Goal: Use online tool/utility: Utilize a website feature to perform a specific function

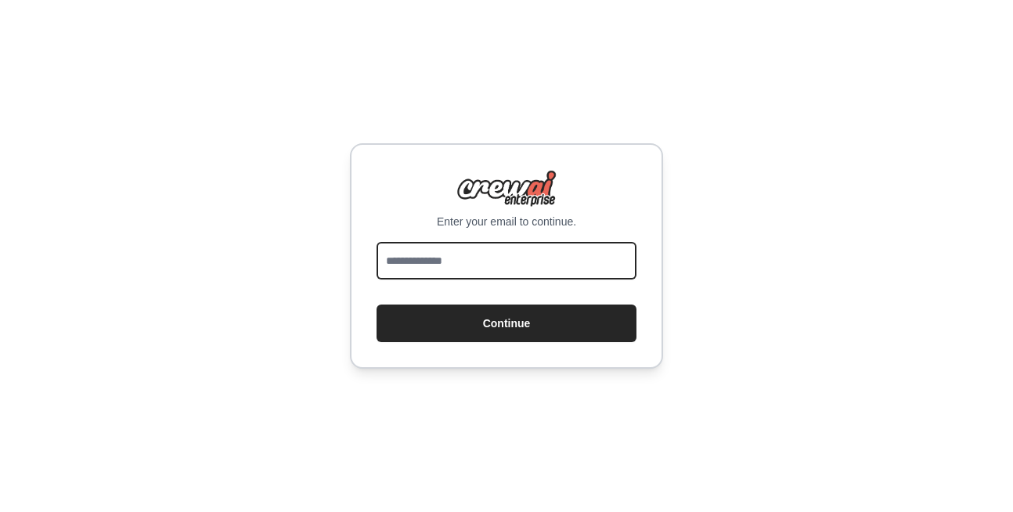
click at [463, 273] on input "email" at bounding box center [507, 261] width 260 height 38
type input "**********"
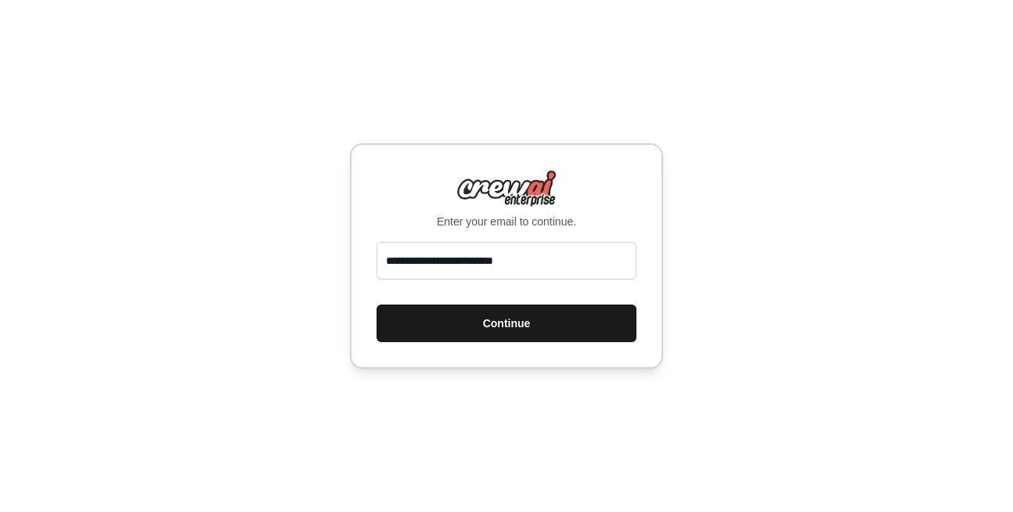
click at [531, 333] on button "Continue" at bounding box center [507, 324] width 260 height 38
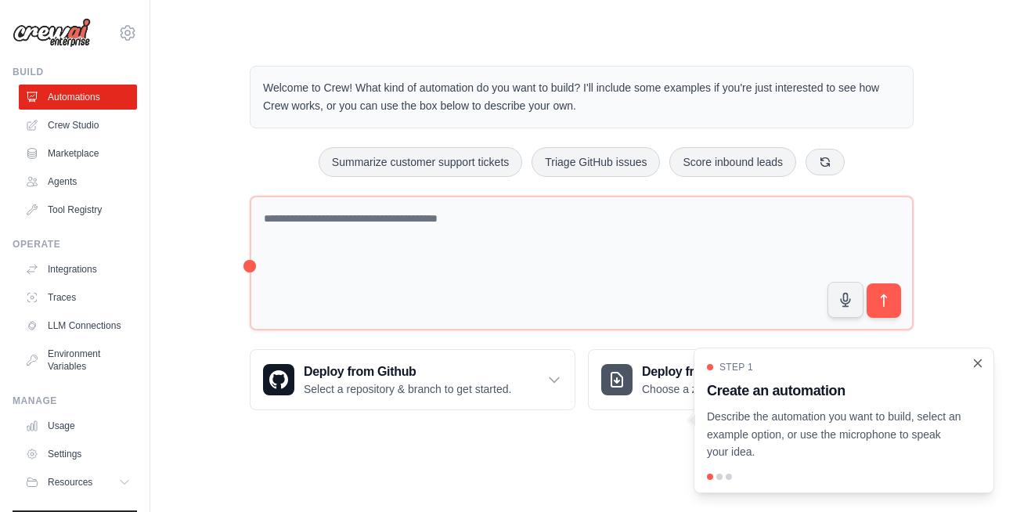
click at [975, 366] on icon "Close walkthrough" at bounding box center [978, 362] width 7 height 7
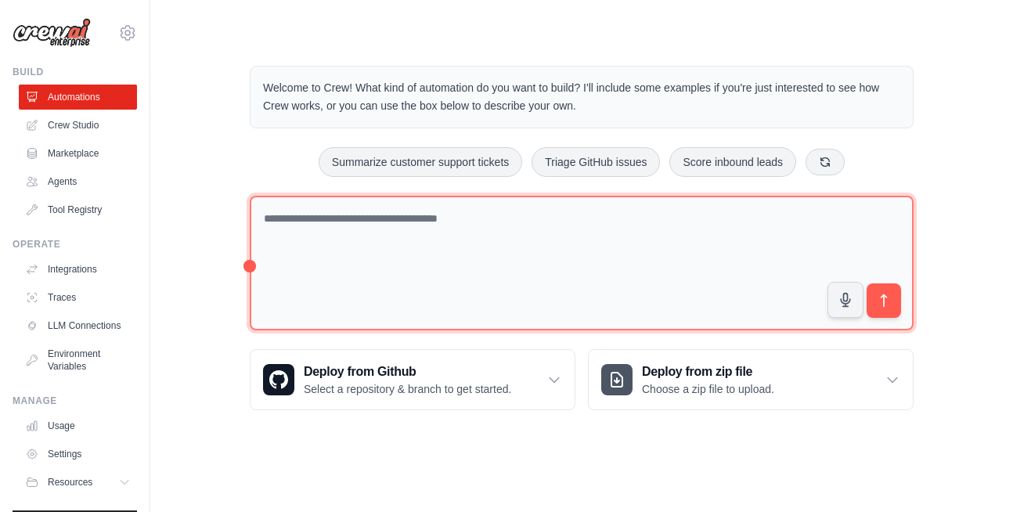
click at [343, 230] on textarea at bounding box center [582, 263] width 664 height 135
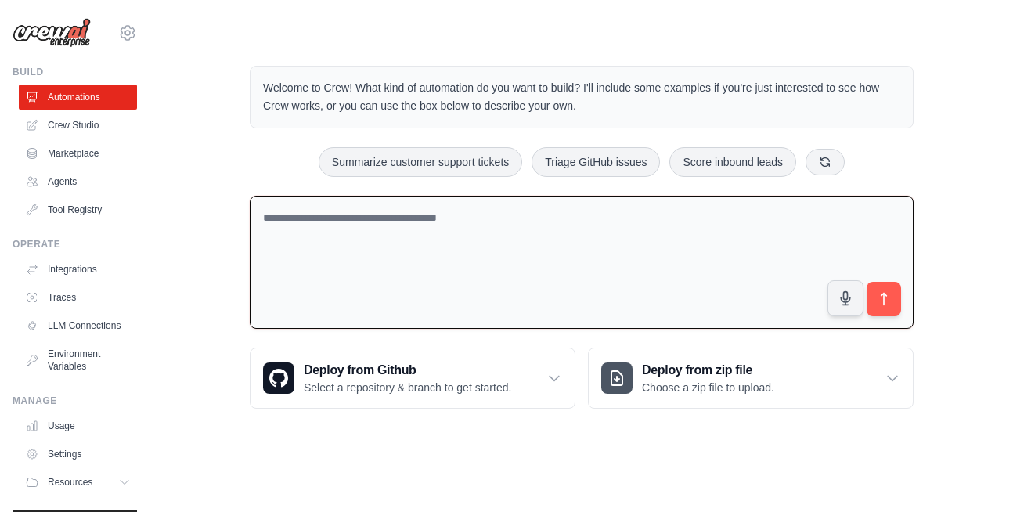
paste textarea "**********"
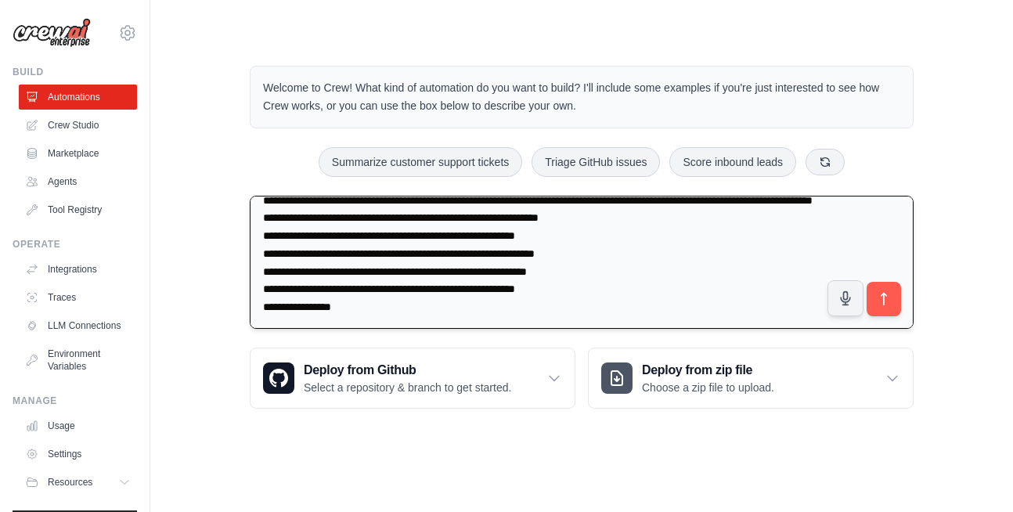
scroll to position [128, 0]
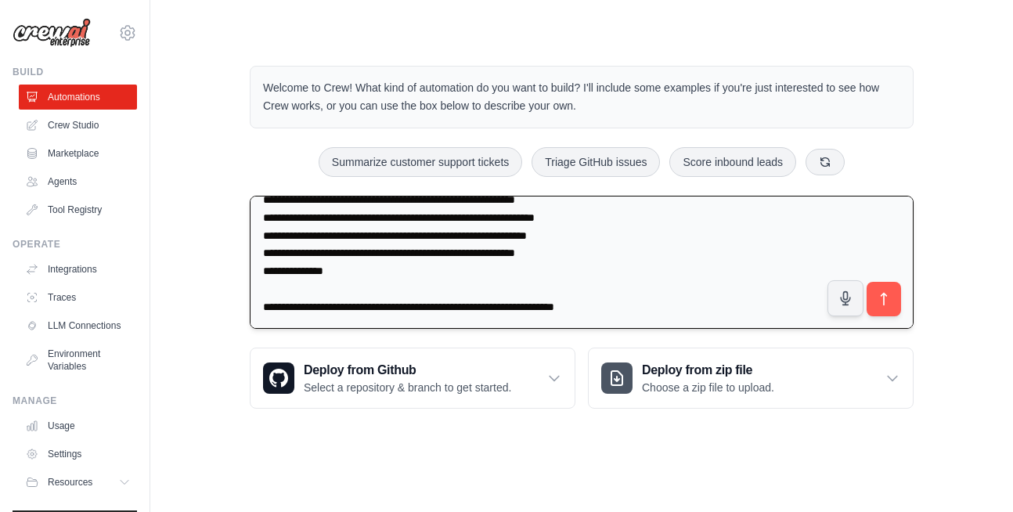
type textarea "**********"
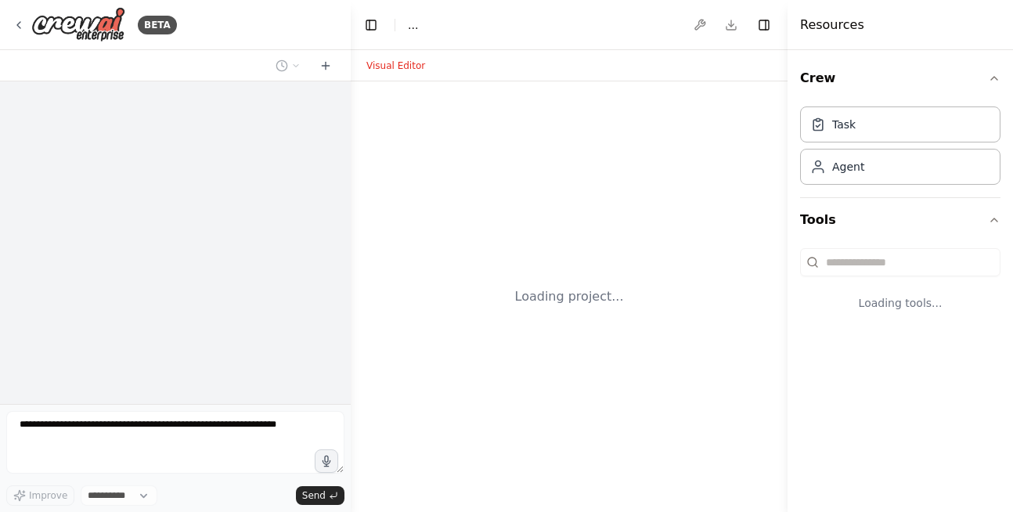
select select "****"
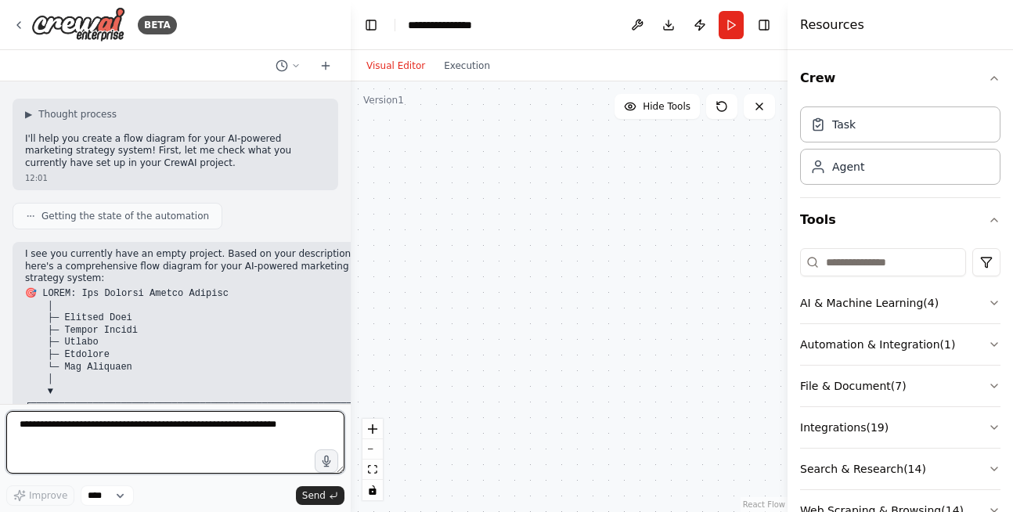
scroll to position [253, 0]
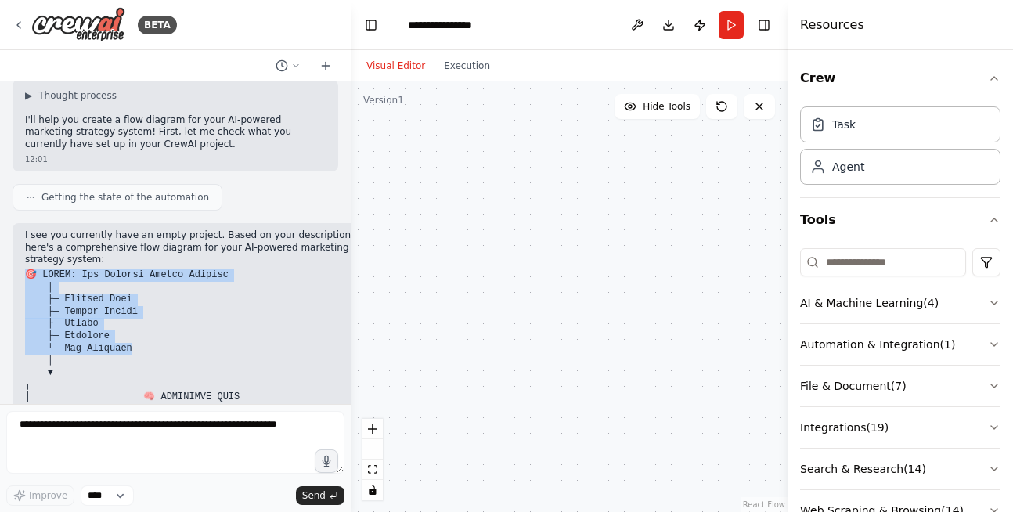
drag, startPoint x: 28, startPoint y: 247, endPoint x: 146, endPoint y: 325, distance: 141.3
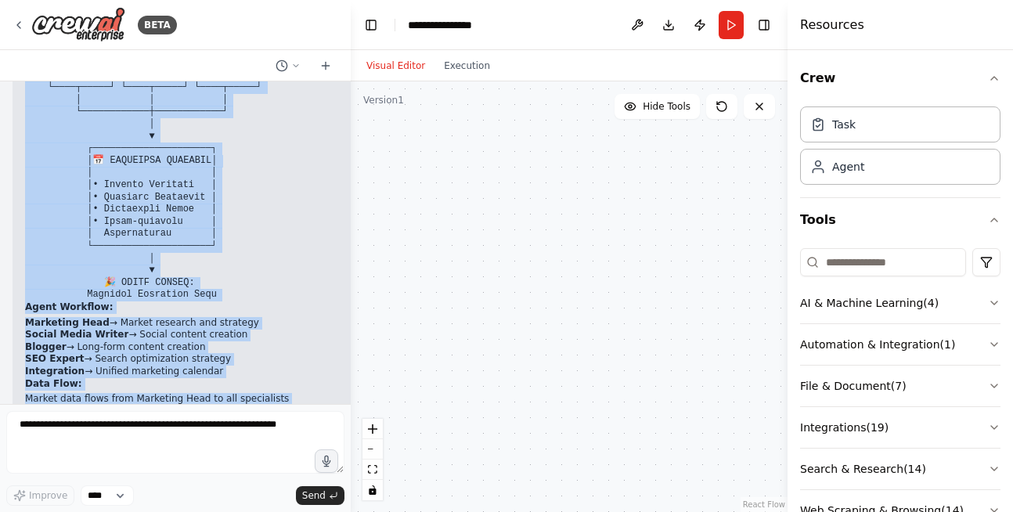
scroll to position [877, 0]
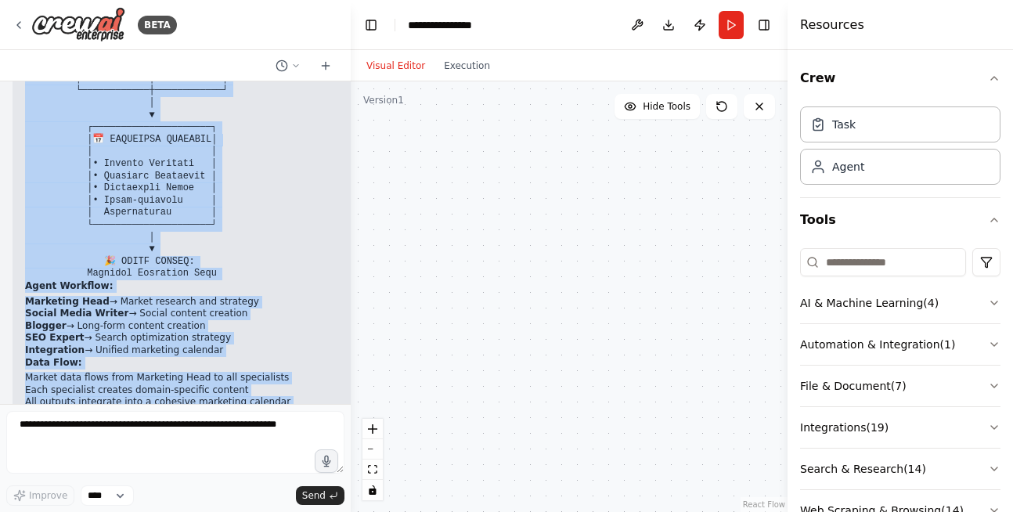
copy div "🎯 INPUT: New Product Launch Details │ ├─ Product Name ├─ Target Market ├─ Budge…"
click at [285, 296] on li "Marketing Head → Market research and strategy" at bounding box center [202, 302] width 355 height 13
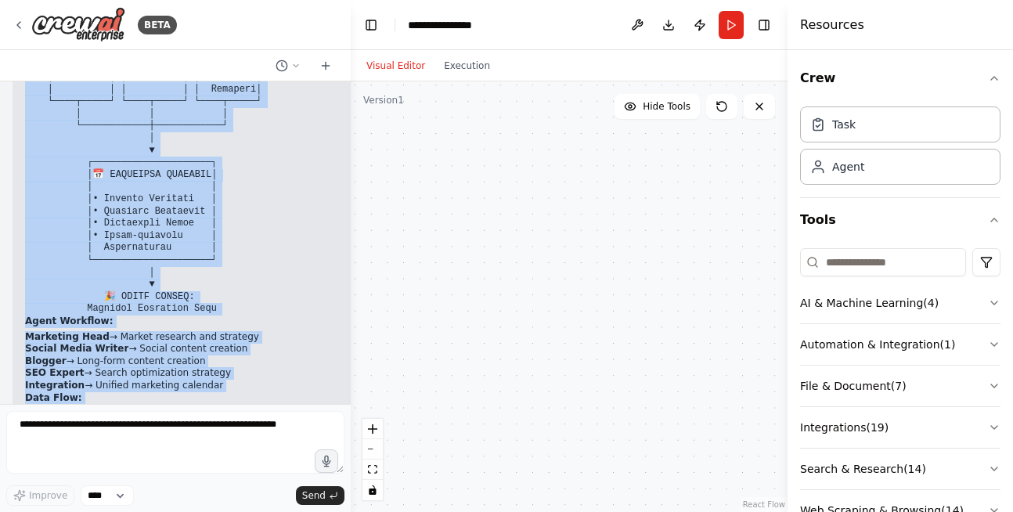
scroll to position [935, 0]
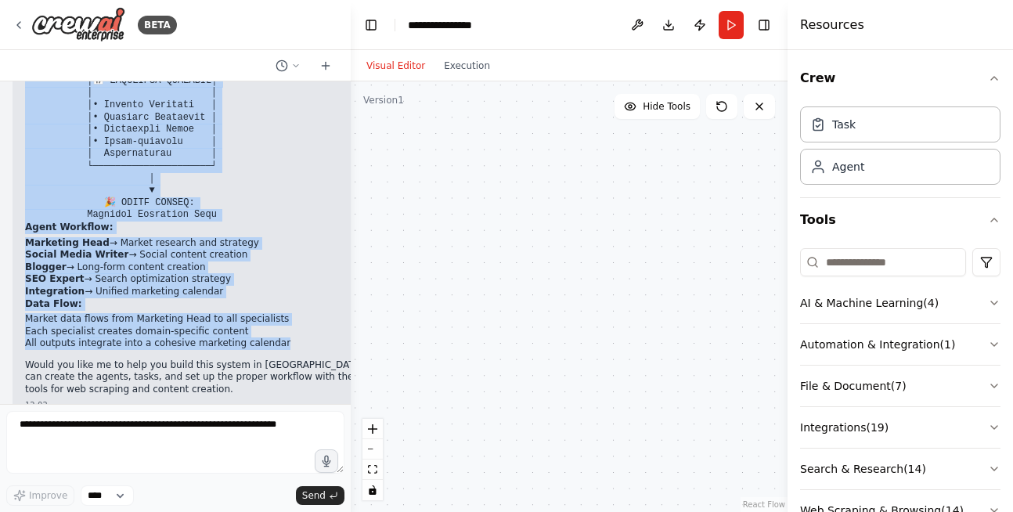
drag, startPoint x: 25, startPoint y: 319, endPoint x: 265, endPoint y: 319, distance: 239.5
copy div "🎯 INPUT: New Product Launch Details │ ├─ Product Name ├─ Target Market ├─ Budge…"
click at [492, 207] on div at bounding box center [569, 296] width 437 height 431
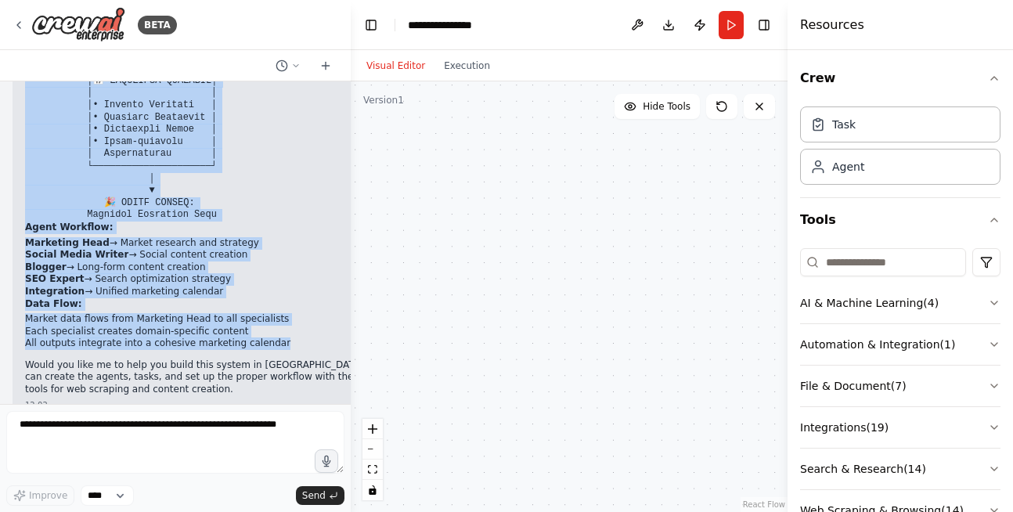
click at [492, 207] on div at bounding box center [569, 296] width 437 height 431
click at [204, 249] on li "Social Media Writer → Social content creation" at bounding box center [202, 255] width 355 height 13
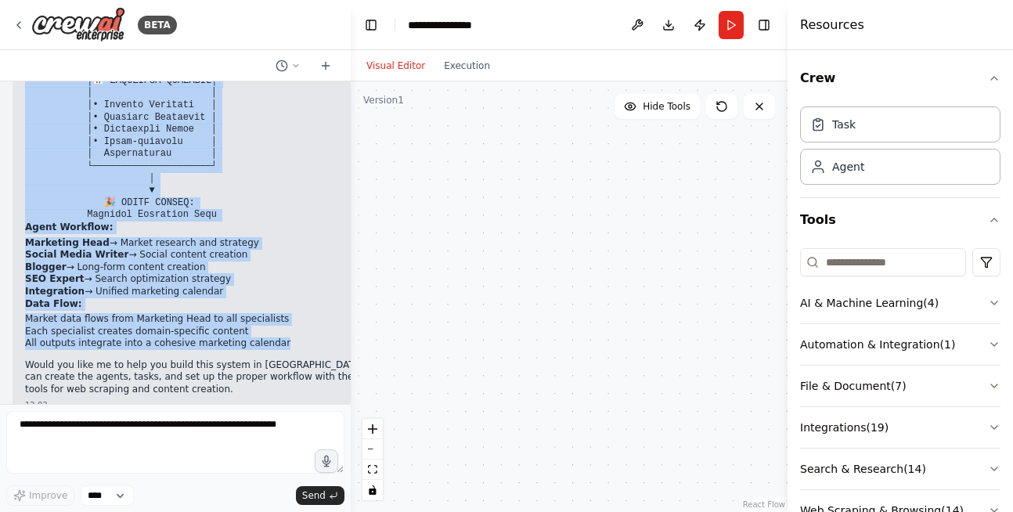
click at [197, 249] on li "Social Media Writer → Social content creation" at bounding box center [202, 255] width 355 height 13
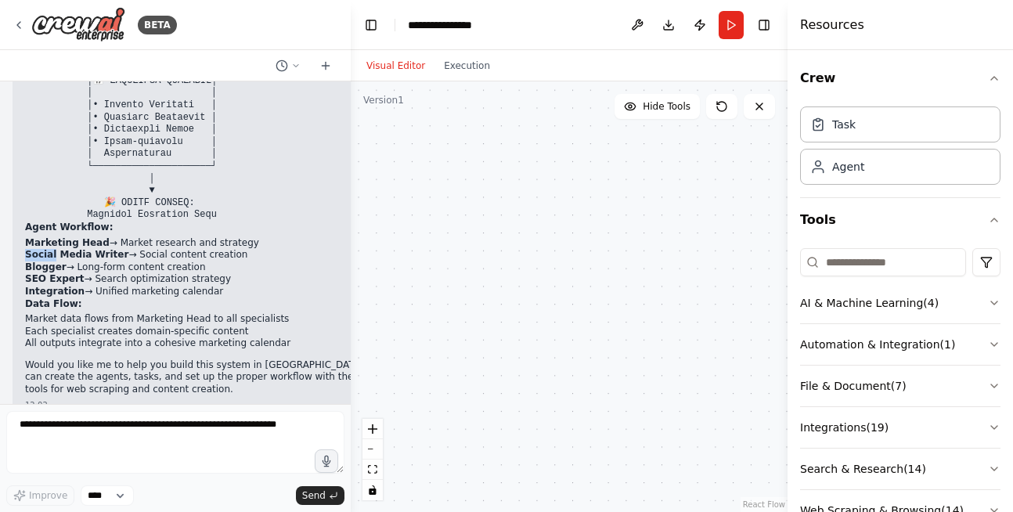
click at [197, 249] on li "Social Media Writer → Social content creation" at bounding box center [202, 255] width 355 height 13
click at [202, 249] on li "Social Media Writer → Social content creation" at bounding box center [202, 255] width 355 height 13
click at [470, 214] on div at bounding box center [569, 296] width 437 height 431
click at [369, 24] on button "Toggle Left Sidebar" at bounding box center [371, 25] width 22 height 22
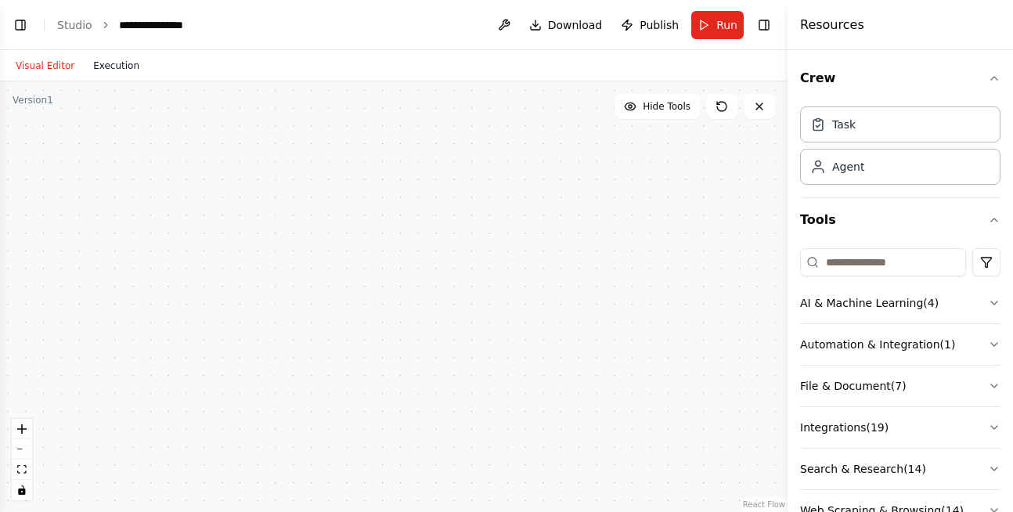
click at [105, 67] on button "Execution" at bounding box center [116, 65] width 65 height 19
click at [34, 67] on button "Visual Editor" at bounding box center [44, 65] width 77 height 19
click at [16, 23] on button "Toggle Left Sidebar" at bounding box center [20, 25] width 22 height 22
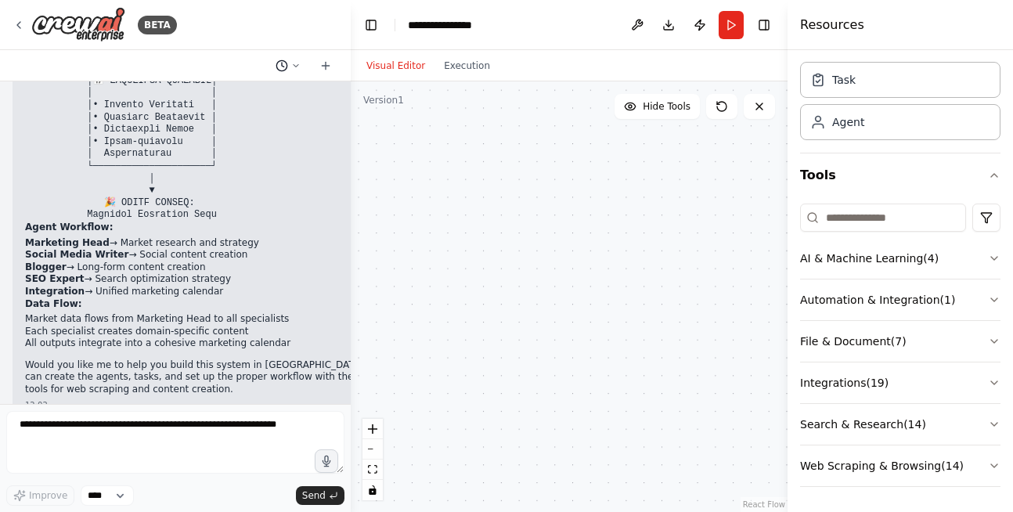
click at [284, 67] on icon at bounding box center [282, 65] width 13 height 13
click at [300, 62] on div at bounding box center [175, 256] width 351 height 512
click at [44, 488] on div "Improve ****" at bounding box center [70, 495] width 128 height 20
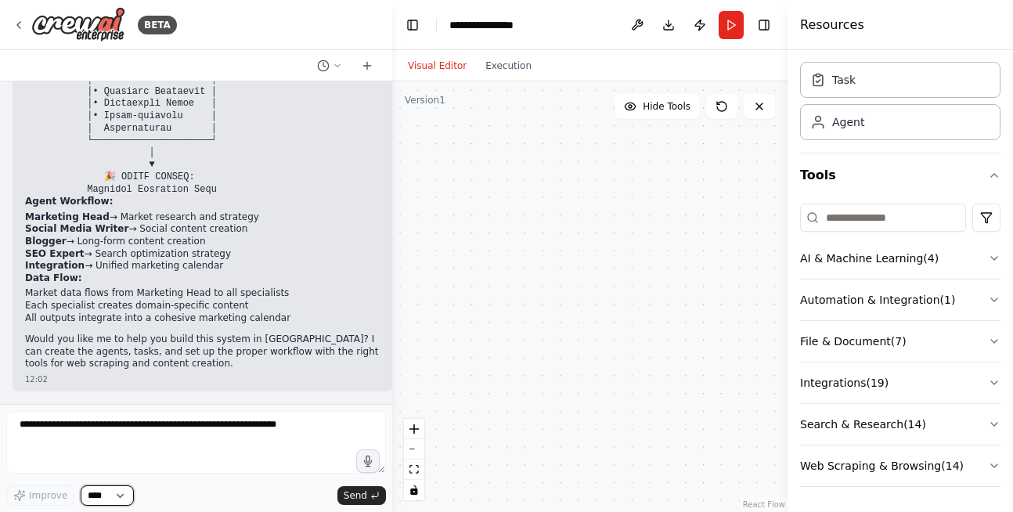
scroll to position [838, 0]
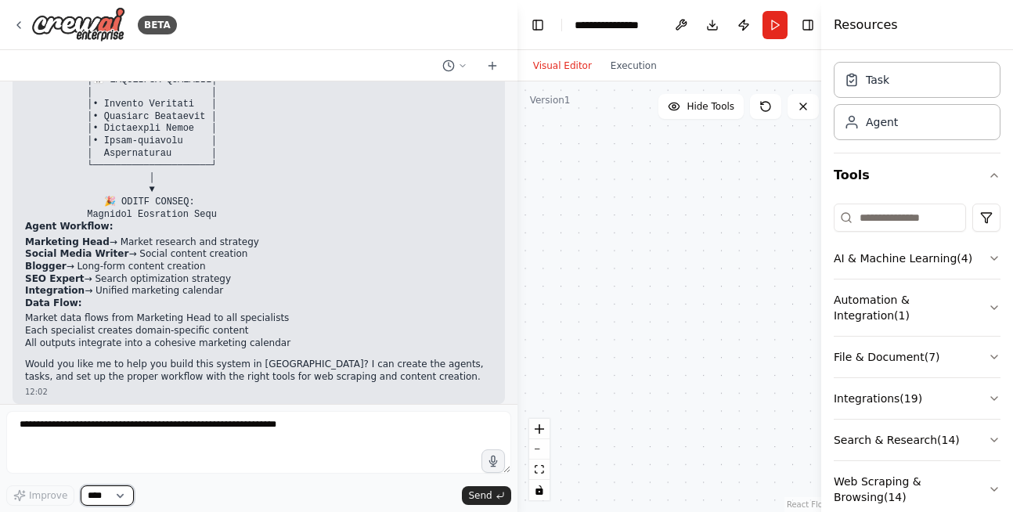
drag, startPoint x: 349, startPoint y: 190, endPoint x: 815, endPoint y: 213, distance: 466.3
click at [815, 213] on div "BETA This project presents an end-to-end AI-powered marketing strategy system b…" at bounding box center [506, 256] width 1013 height 512
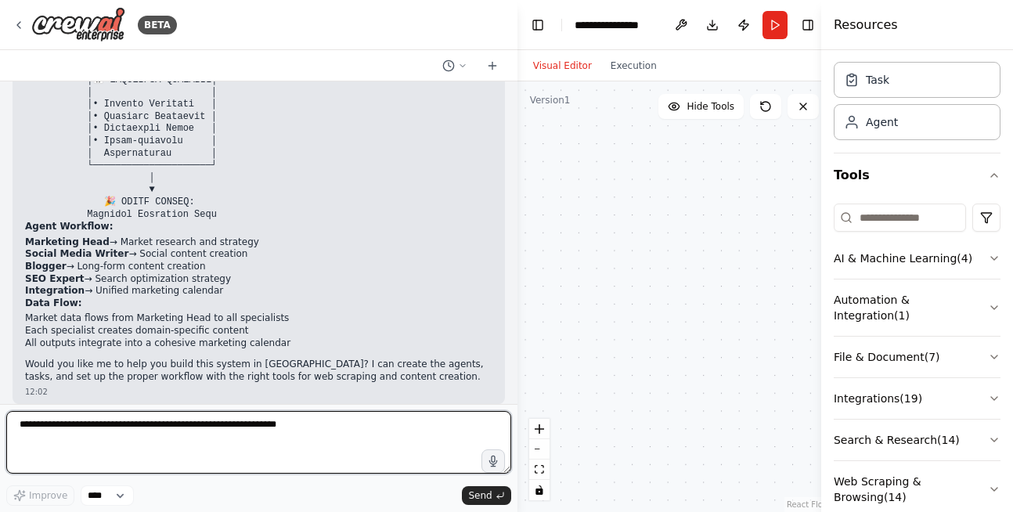
click at [45, 431] on textarea at bounding box center [258, 442] width 505 height 63
type textarea "**********"
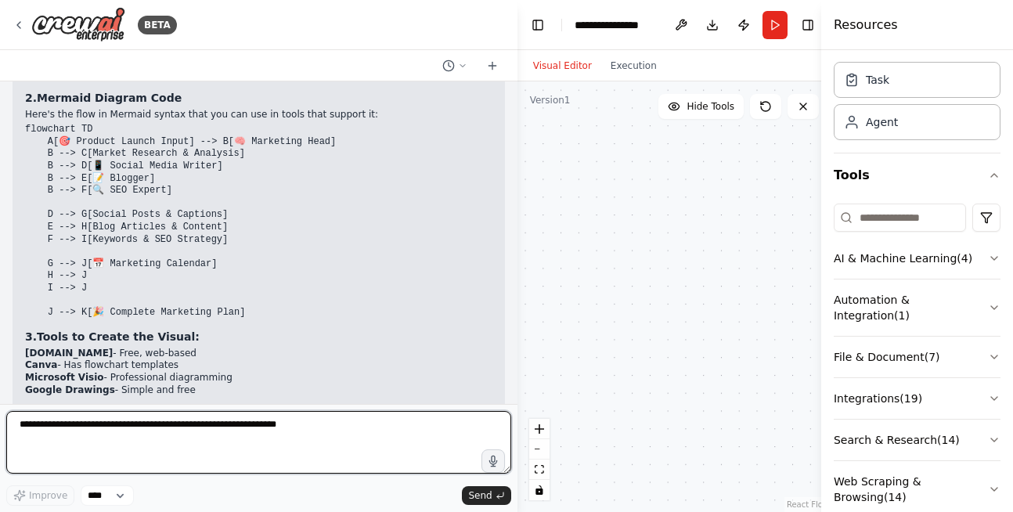
scroll to position [1361, 0]
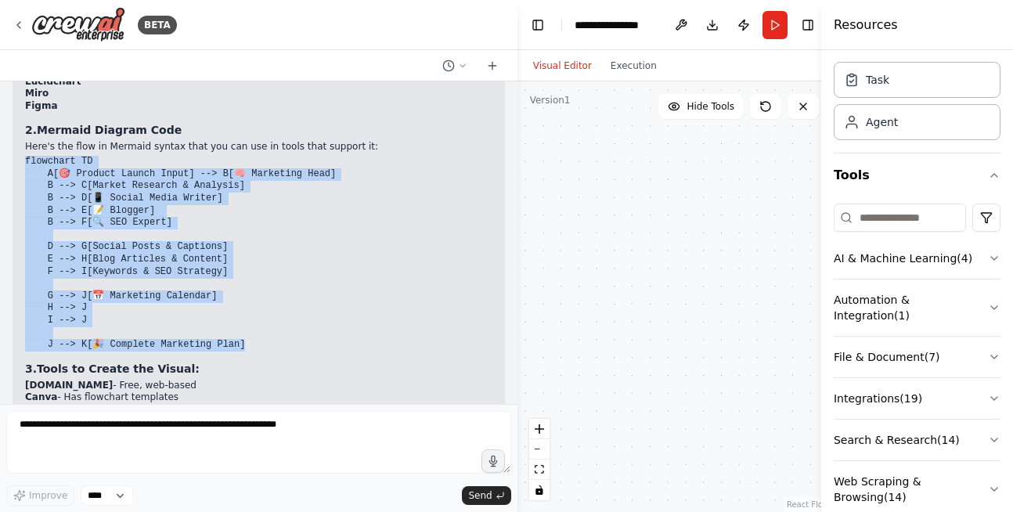
drag, startPoint x: 25, startPoint y: 132, endPoint x: 251, endPoint y: 316, distance: 291.6
click at [251, 316] on pre "flowchart TD A[🎯 Product Launch Input] --> B[🧠 Marketing Head] B --> C[Market R…" at bounding box center [258, 254] width 467 height 196
copy code "flowchart TD A[🎯 Product Launch Input] --> B[🧠 Marketing Head] B --> C[Market R…"
